Goal: Transaction & Acquisition: Purchase product/service

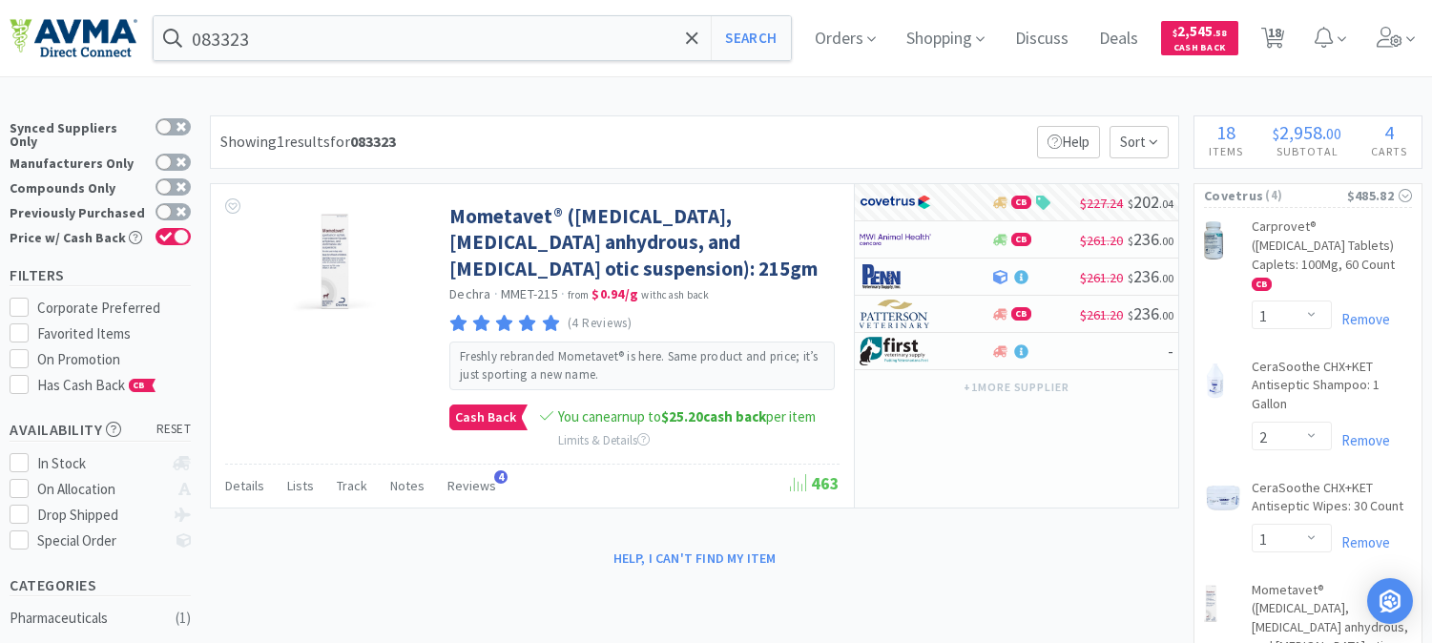
select select "1"
select select "2"
select select "1"
select select "2"
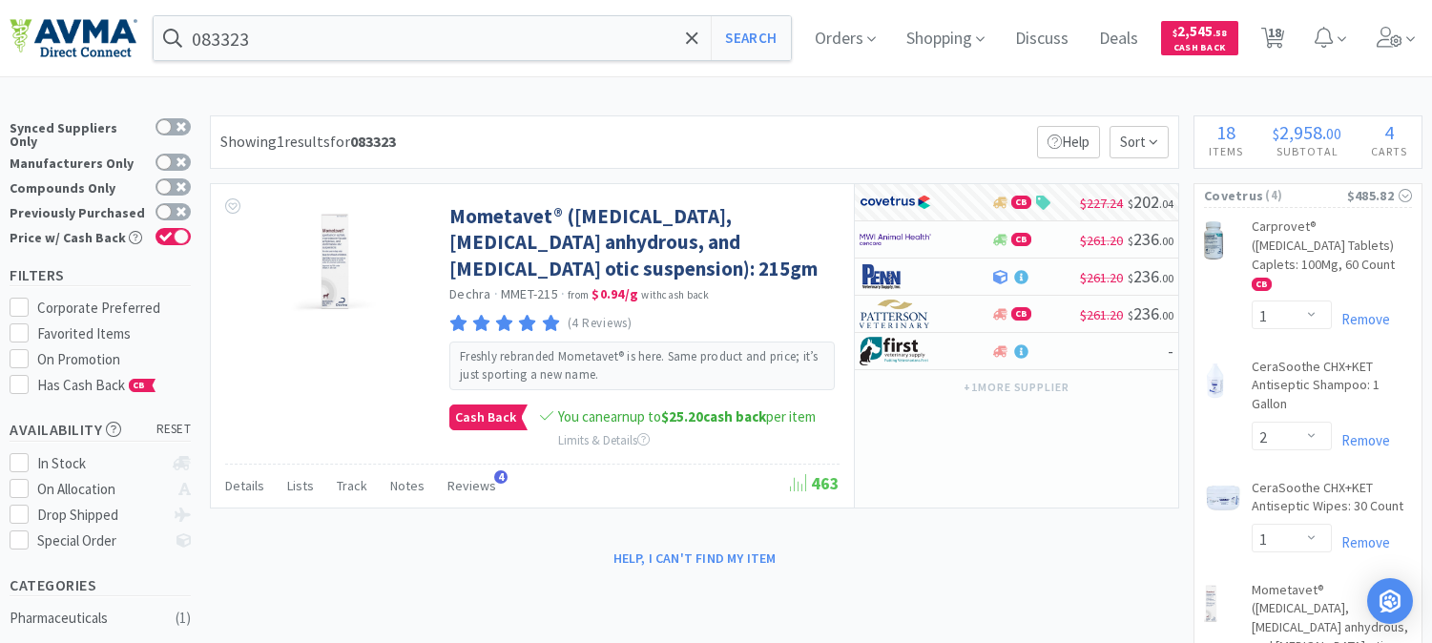
select select "2"
select select "1"
select select "2"
select select "3"
select select "10"
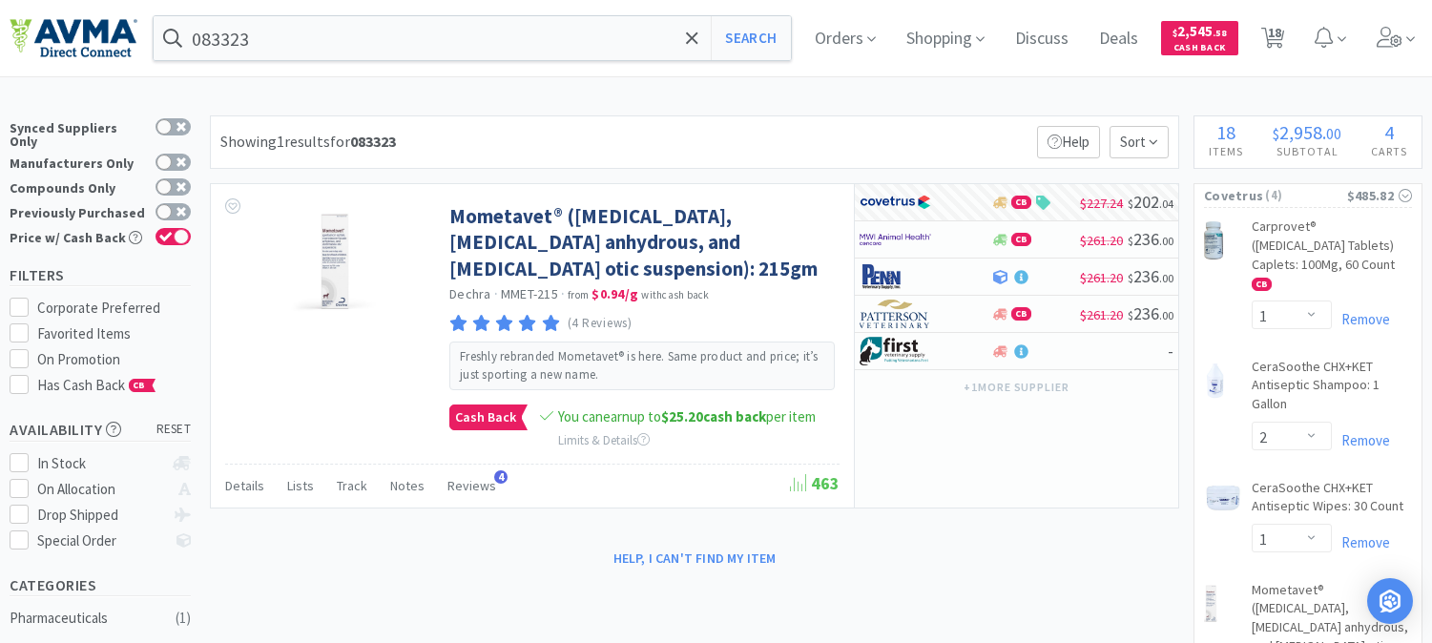
select select "3"
select select "12"
select select "6"
select select "20"
select select "3"
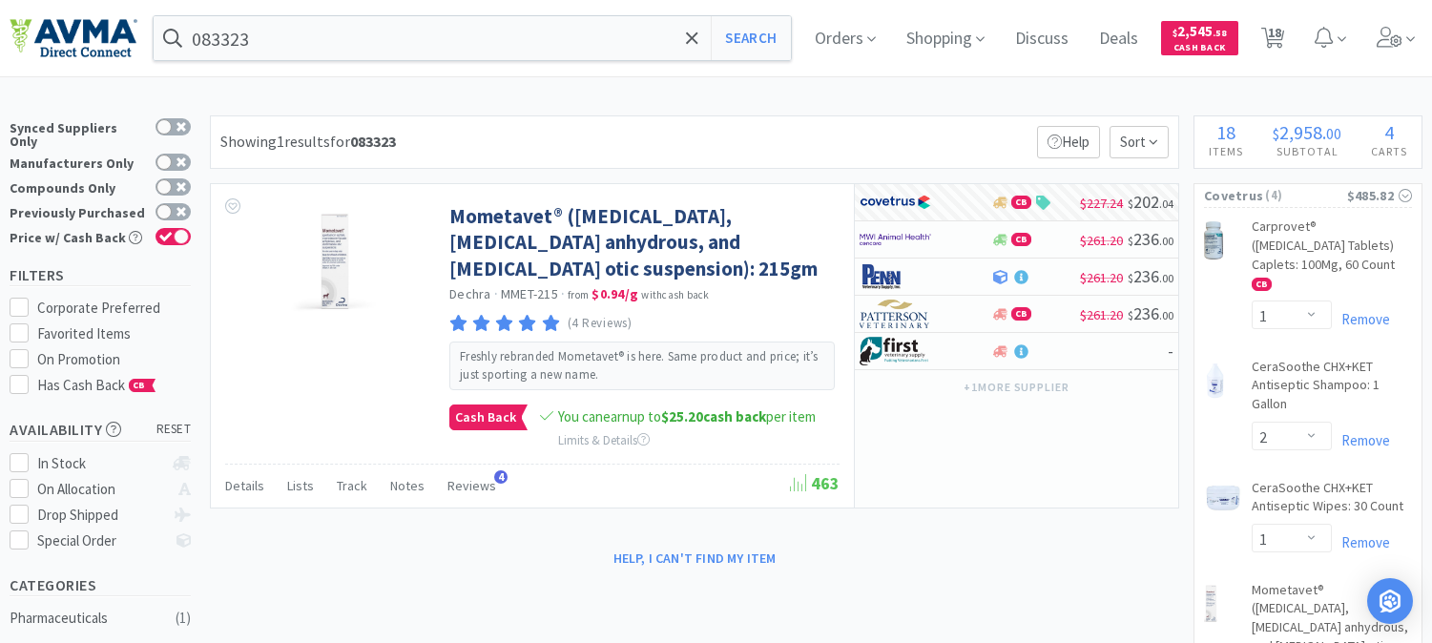
select select "8"
select select "3"
select select "1"
